Goal: Task Accomplishment & Management: Manage account settings

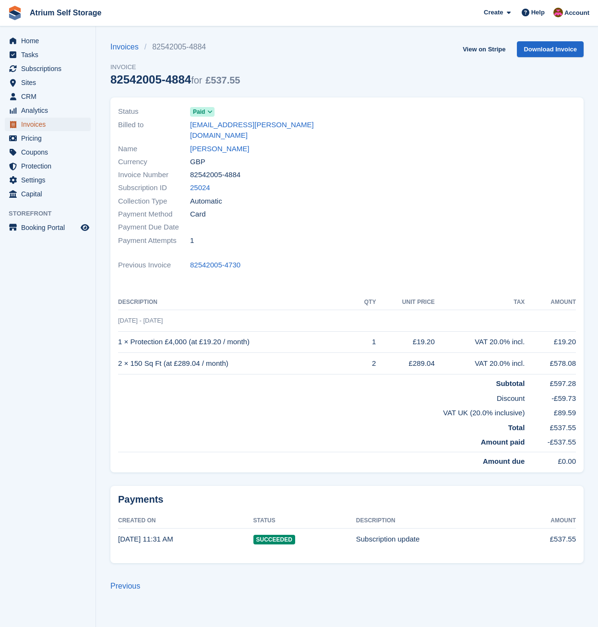
click at [24, 124] on span "Invoices" at bounding box center [50, 124] width 58 height 13
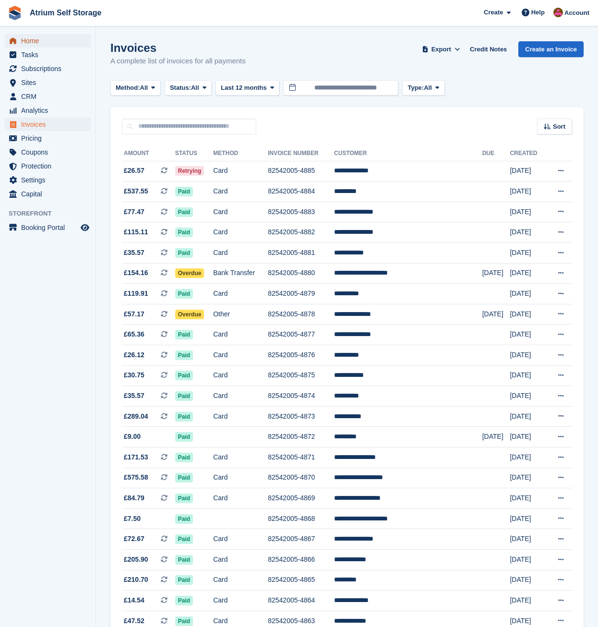
click at [17, 36] on span "menu" at bounding box center [13, 41] width 12 height 12
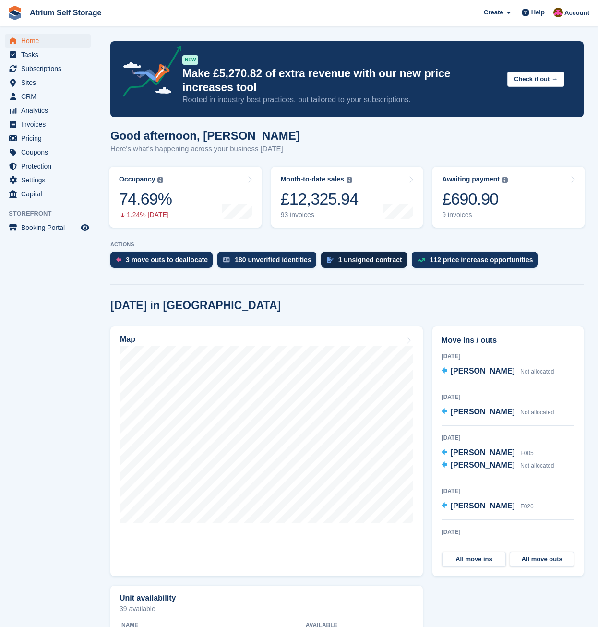
click at [359, 263] on div "1 unsigned contract" at bounding box center [370, 260] width 64 height 8
click at [32, 123] on span "Invoices" at bounding box center [50, 124] width 58 height 13
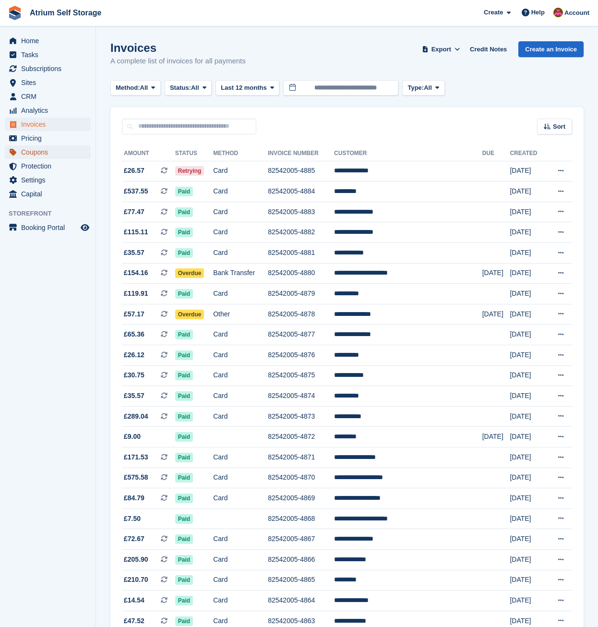
click at [41, 155] on span "Coupons" at bounding box center [50, 151] width 58 height 13
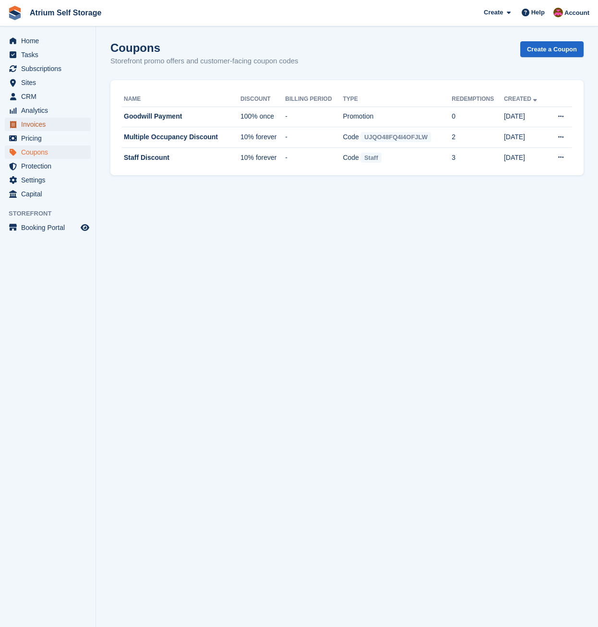
click at [36, 120] on span "Invoices" at bounding box center [50, 124] width 58 height 13
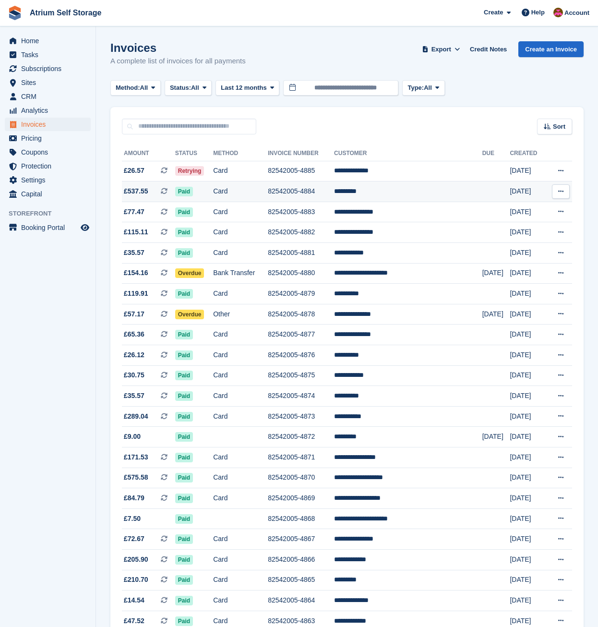
click at [368, 193] on td "*********" at bounding box center [408, 191] width 148 height 21
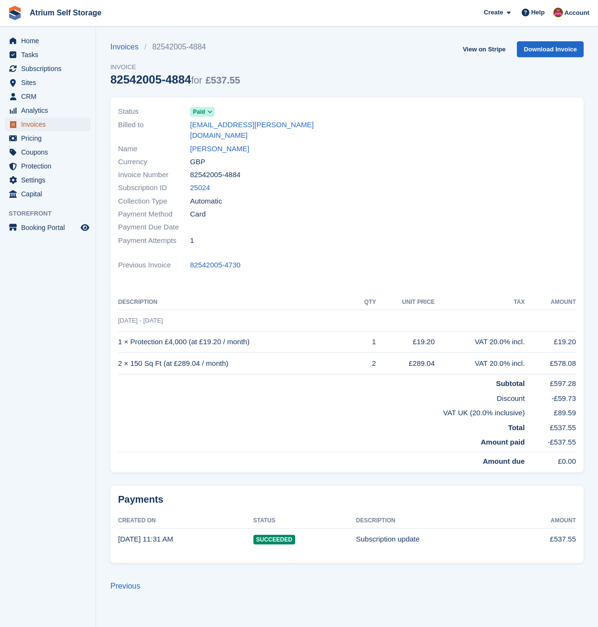
click at [24, 121] on span "Invoices" at bounding box center [50, 124] width 58 height 13
